Goal: Find specific page/section: Find specific page/section

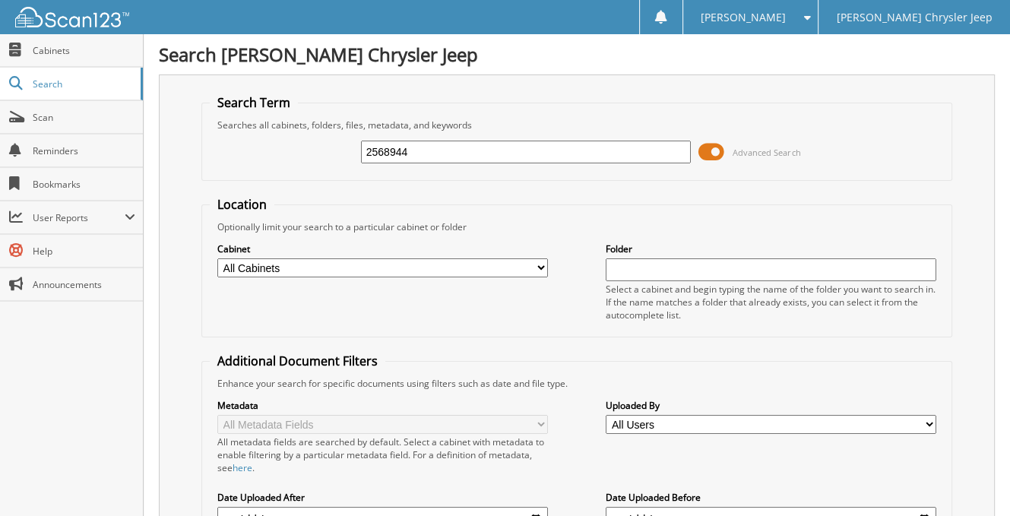
type input "2568944"
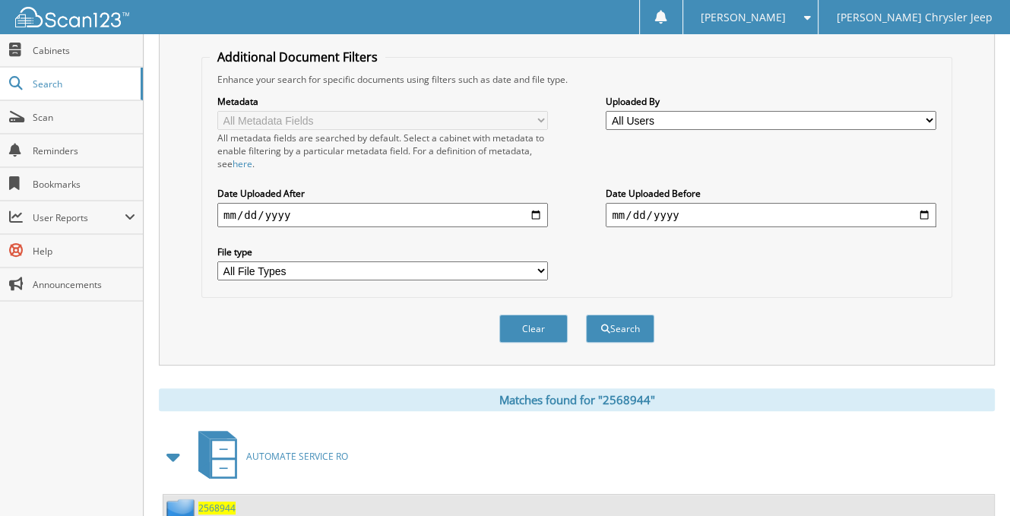
scroll to position [438, 0]
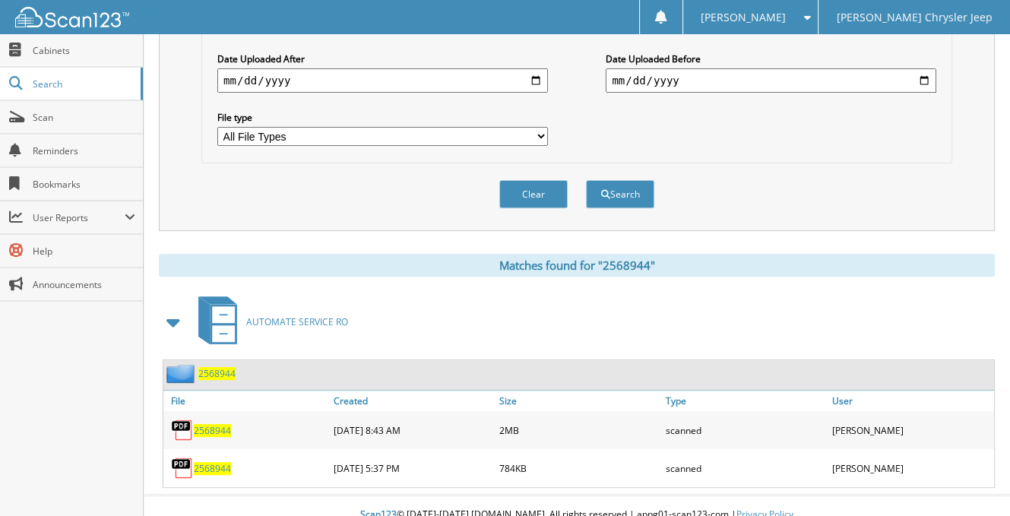
click at [209, 424] on span "2568944" at bounding box center [212, 430] width 37 height 13
